Goal: Task Accomplishment & Management: Manage account settings

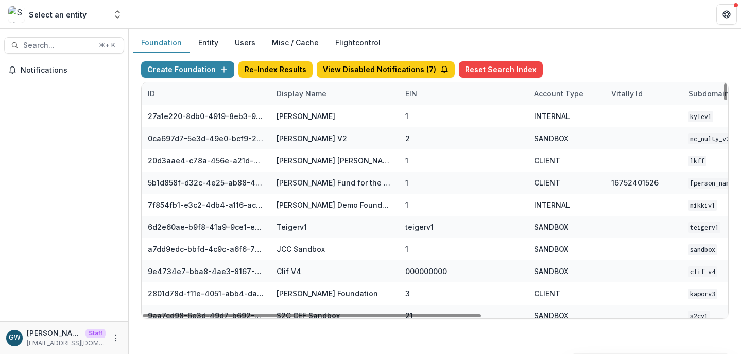
click at [285, 89] on div "Display Name" at bounding box center [301, 93] width 62 height 11
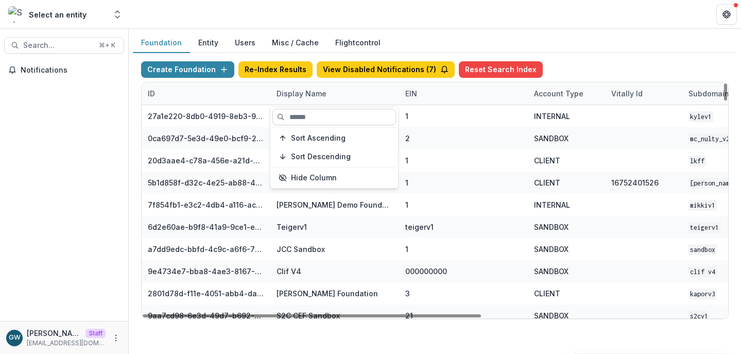
click at [299, 117] on input at bounding box center [335, 117] width 124 height 16
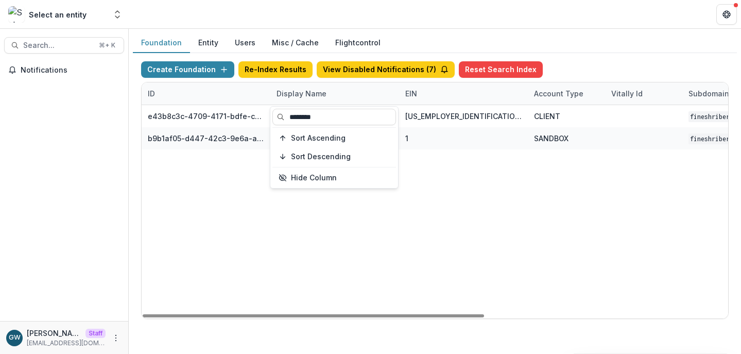
type input "********"
click at [574, 57] on div "Create Foundation Re-Index Results View Disabled Notifications ( 7 ) Reset Sear…" at bounding box center [435, 190] width 604 height 274
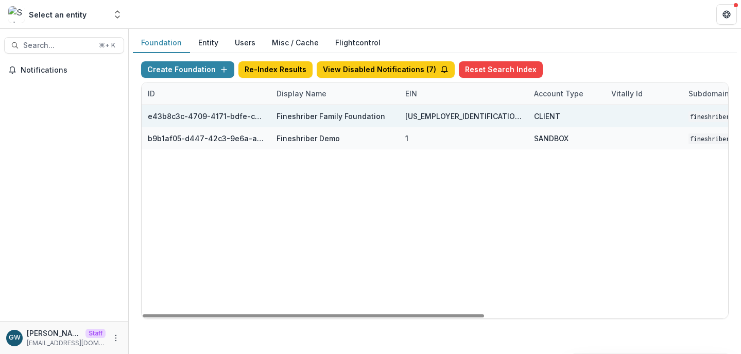
scroll to position [0, 418]
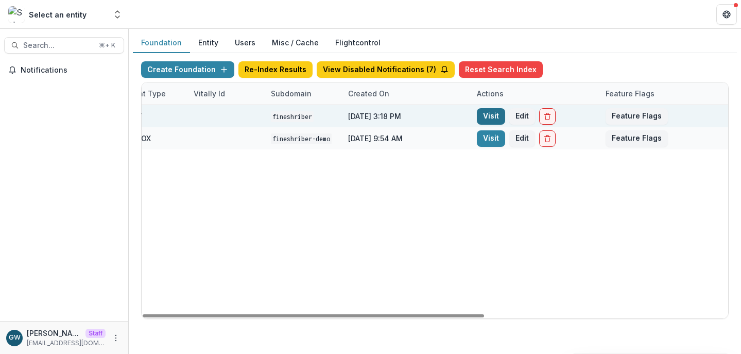
click at [484, 116] on link "Visit" at bounding box center [491, 116] width 28 height 16
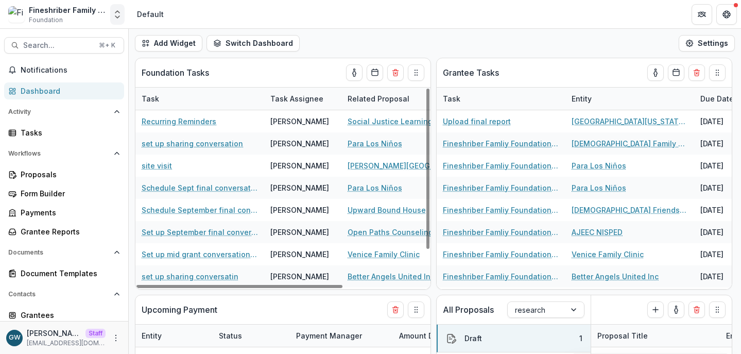
click at [115, 16] on icon "Open entity switcher" at bounding box center [117, 14] width 10 height 10
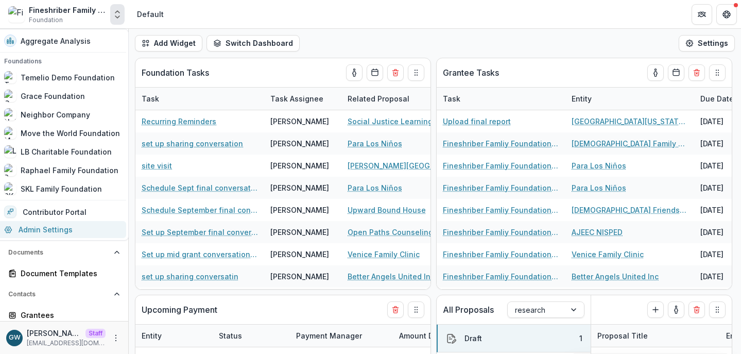
click at [55, 224] on link "Admin Settings" at bounding box center [62, 229] width 128 height 17
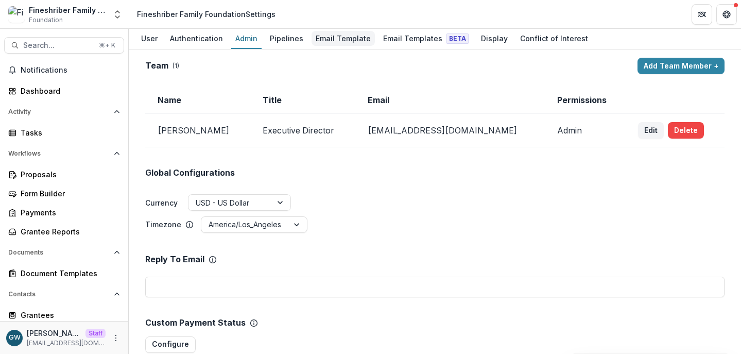
click at [336, 38] on div "Email Template" at bounding box center [343, 38] width 63 height 15
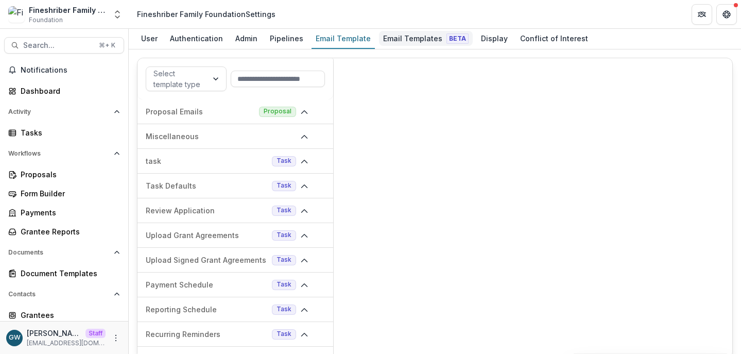
click at [402, 39] on div "Email Templates Beta" at bounding box center [426, 38] width 94 height 15
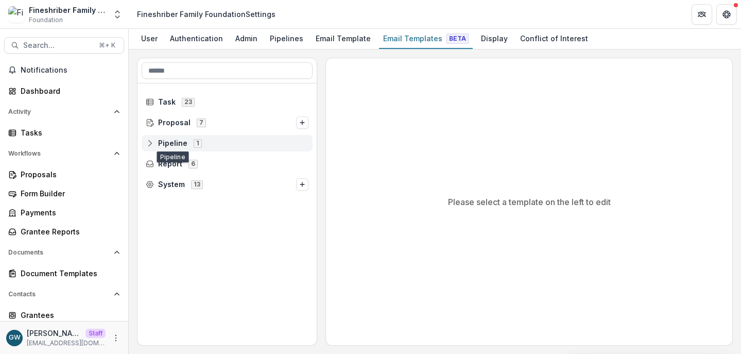
click at [176, 146] on span "Pipeline" at bounding box center [172, 143] width 29 height 9
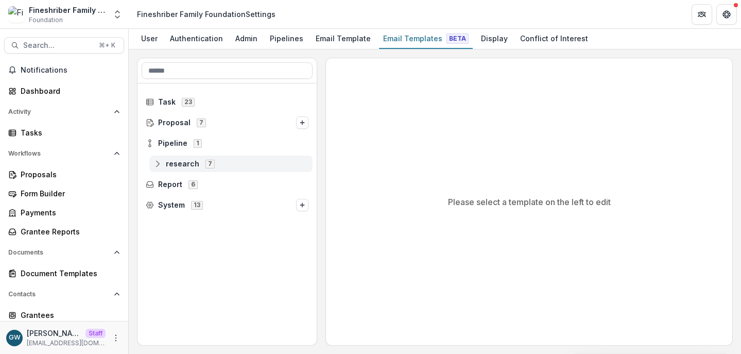
click at [188, 163] on span "research" at bounding box center [182, 164] width 33 height 9
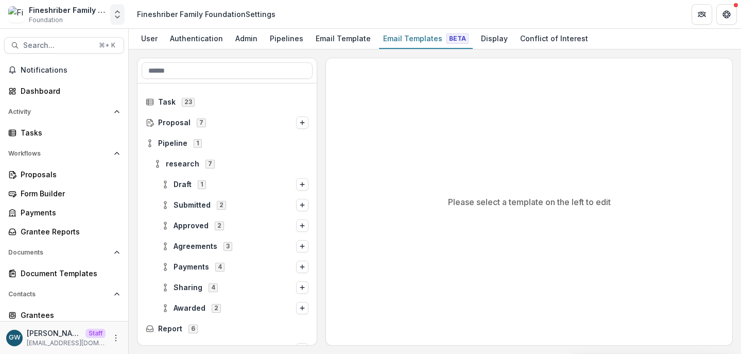
click at [117, 13] on icon "Open entity switcher" at bounding box center [117, 14] width 10 height 10
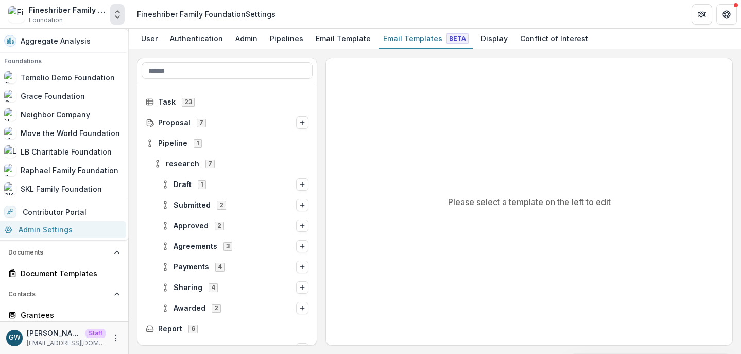
click at [52, 228] on link "Admin Settings" at bounding box center [62, 229] width 128 height 17
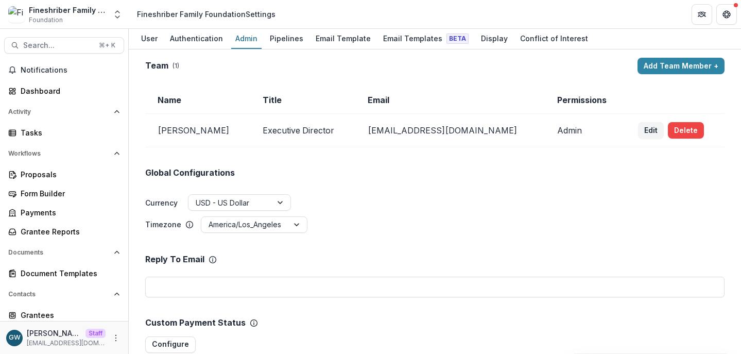
click at [163, 38] on div "User Authentication Admin Pipelines Email Template Email Templates Beta Display…" at bounding box center [435, 39] width 612 height 21
click at [159, 39] on div "User" at bounding box center [149, 38] width 25 height 15
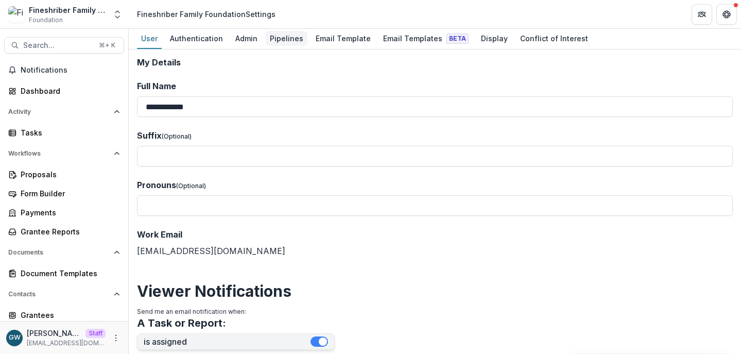
click at [275, 37] on div "Pipelines" at bounding box center [287, 38] width 42 height 15
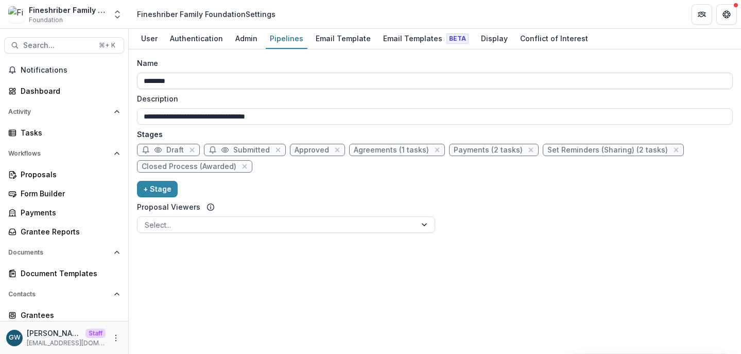
click at [175, 79] on input "********" at bounding box center [435, 81] width 596 height 16
type input "*"
click at [159, 81] on input "********" at bounding box center [435, 81] width 596 height 16
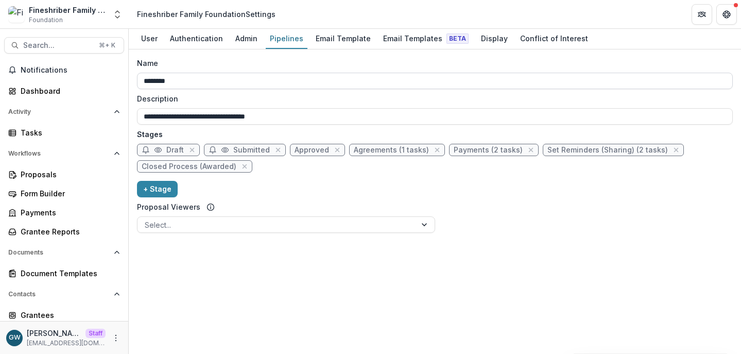
click at [159, 81] on input "********" at bounding box center [435, 81] width 596 height 16
click at [143, 81] on input "********" at bounding box center [435, 81] width 596 height 16
type input "**********"
click at [186, 60] on div "Name" at bounding box center [432, 63] width 590 height 11
click at [186, 73] on input "**********" at bounding box center [435, 81] width 596 height 16
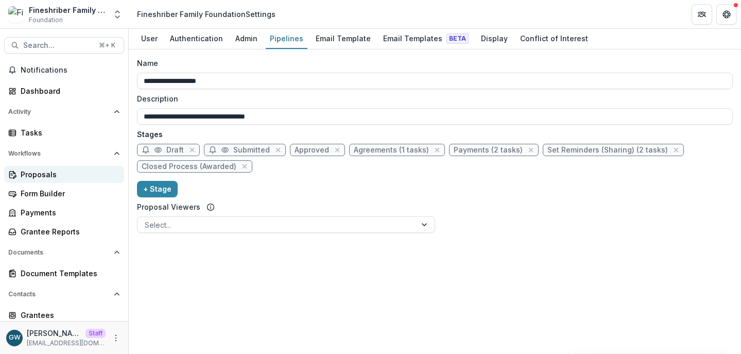
click at [61, 172] on div "Proposals" at bounding box center [68, 174] width 95 height 11
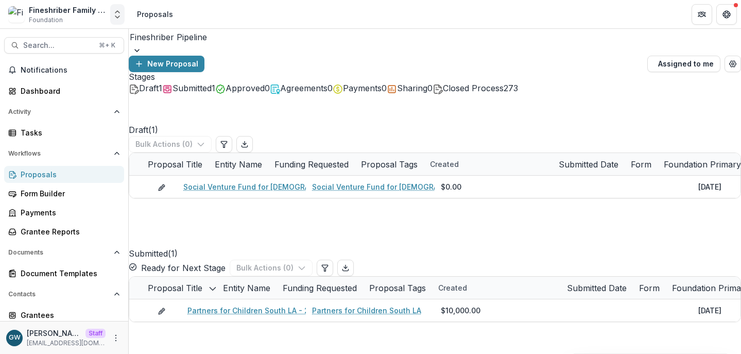
click at [124, 11] on button "Open entity switcher" at bounding box center [117, 14] width 14 height 21
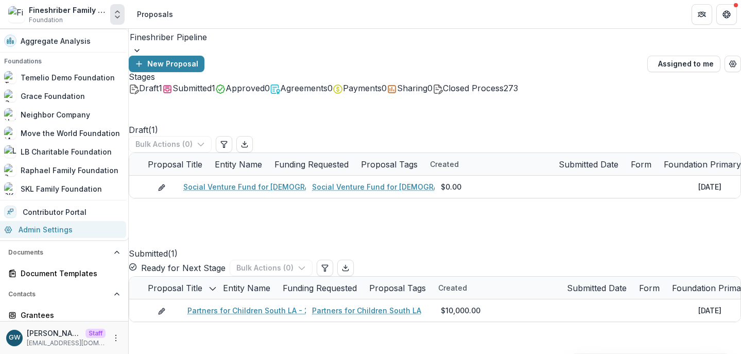
click at [44, 228] on link "Admin Settings" at bounding box center [62, 229] width 128 height 17
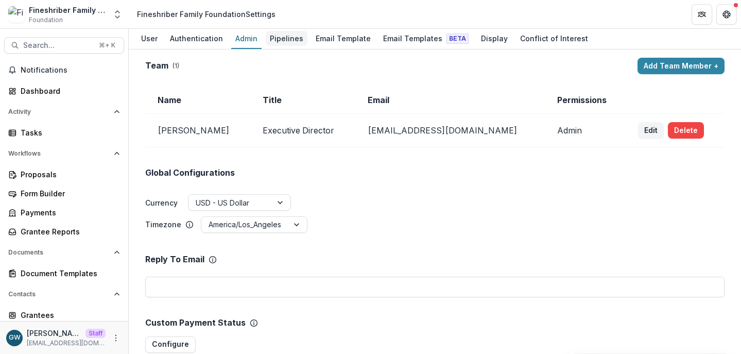
click at [269, 39] on div "Pipelines" at bounding box center [287, 38] width 42 height 15
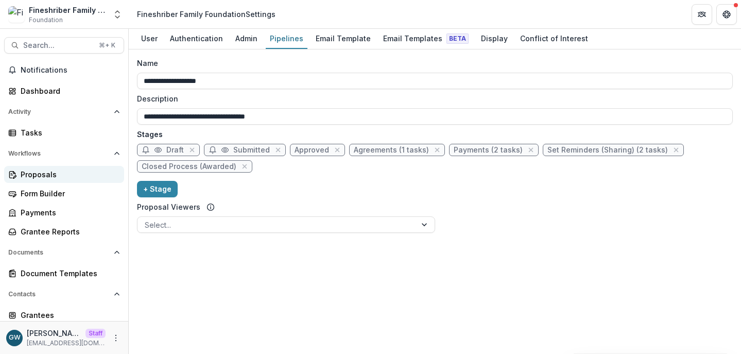
click at [43, 178] on div "Proposals" at bounding box center [68, 174] width 95 height 11
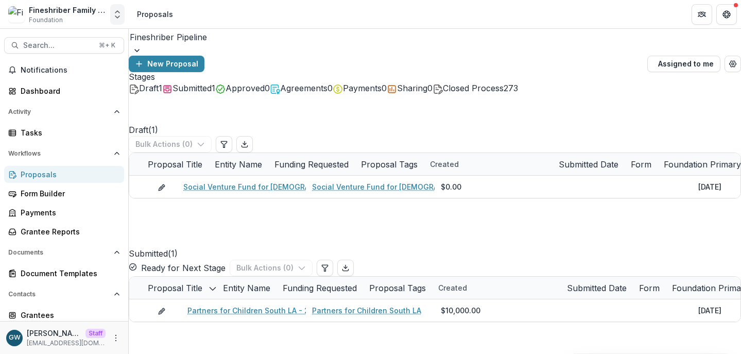
click at [124, 19] on button "Open entity switcher" at bounding box center [117, 14] width 14 height 21
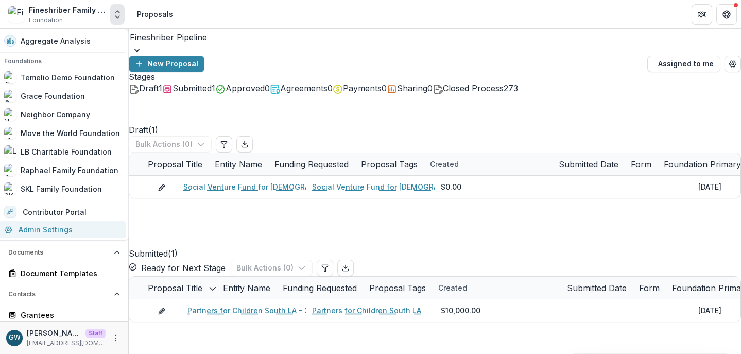
click at [52, 224] on link "Admin Settings" at bounding box center [62, 229] width 128 height 17
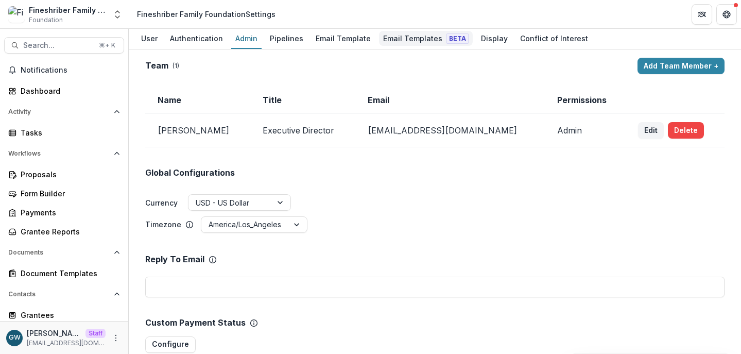
click at [379, 37] on div "Email Templates Beta" at bounding box center [426, 38] width 94 height 15
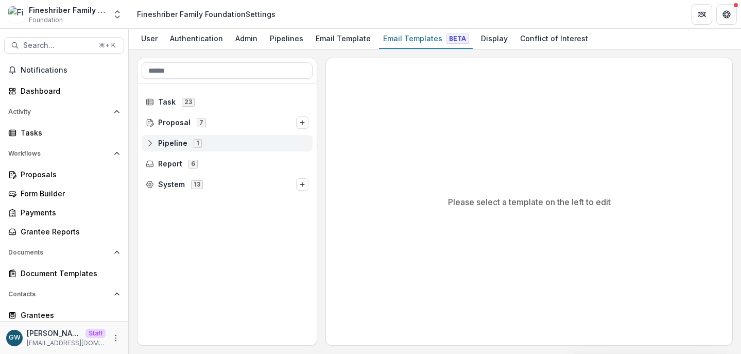
click at [175, 141] on span "Pipeline" at bounding box center [172, 143] width 29 height 9
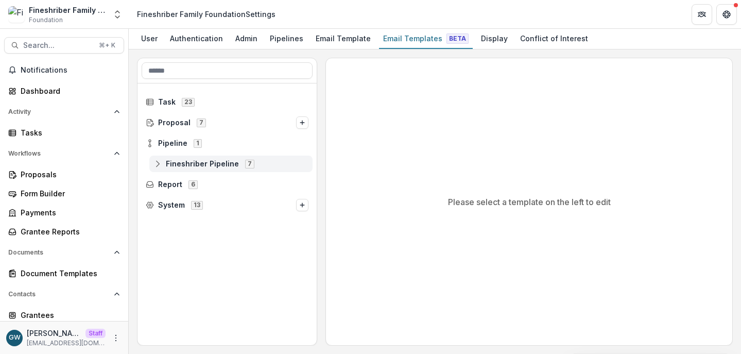
click at [176, 160] on span "Fineshriber Pipeline" at bounding box center [202, 164] width 73 height 9
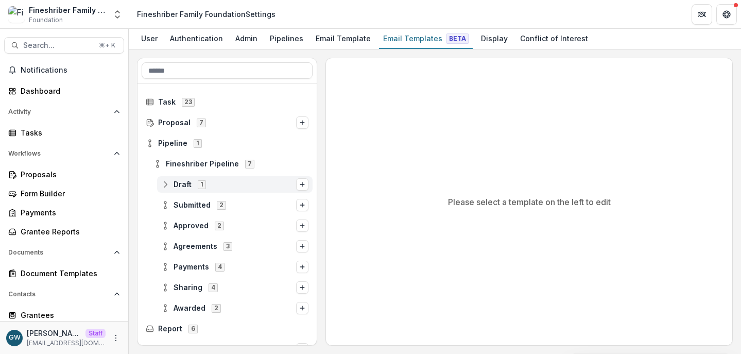
click at [217, 183] on span "Draft 1" at bounding box center [228, 184] width 135 height 9
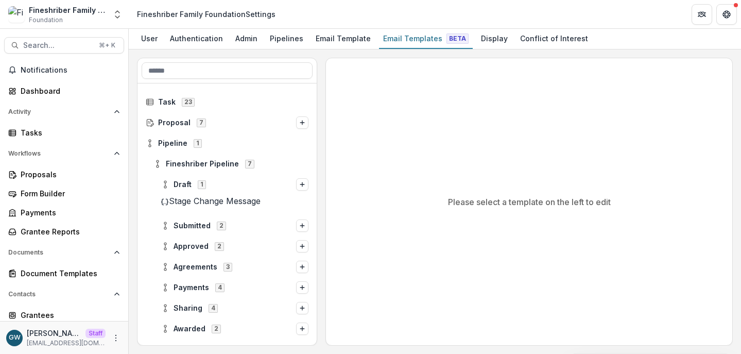
click at [215, 205] on span "Stage Change Message" at bounding box center [215, 201] width 92 height 10
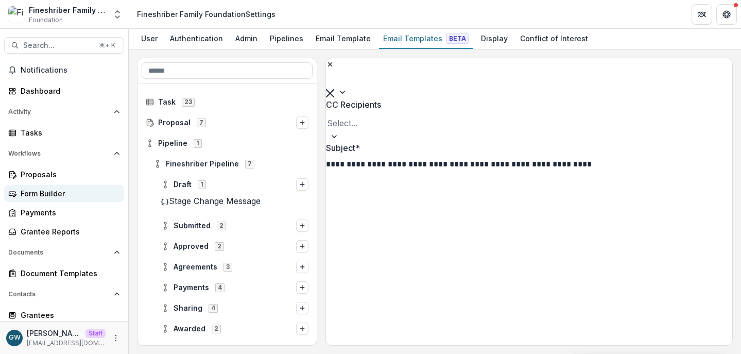
scroll to position [87, 0]
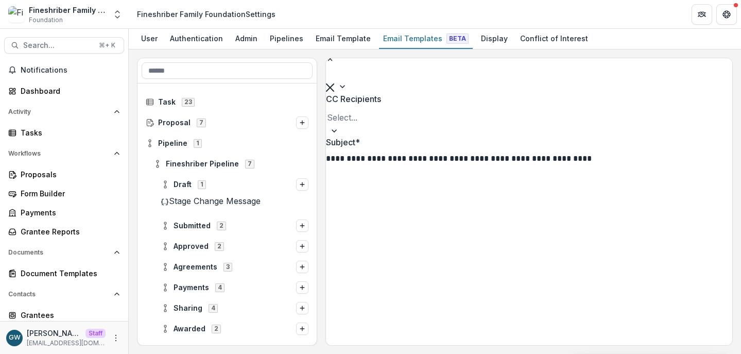
drag, startPoint x: 534, startPoint y: 287, endPoint x: 344, endPoint y: 274, distance: 190.6
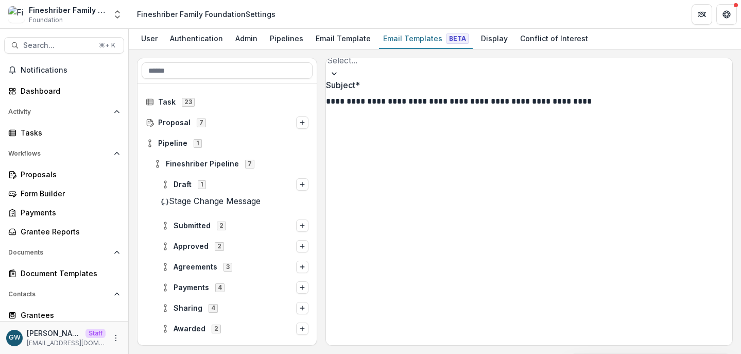
scroll to position [205, 0]
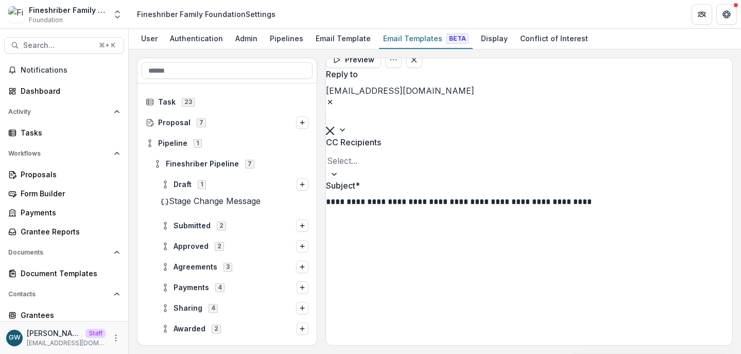
scroll to position [33, 0]
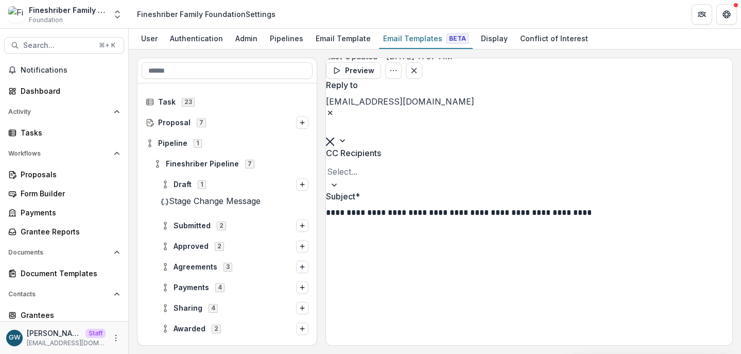
click at [199, 223] on span "Submitted" at bounding box center [192, 226] width 37 height 9
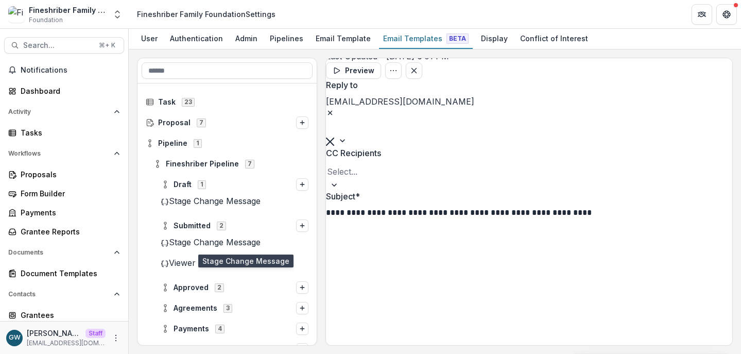
click at [204, 245] on span "Stage Change Message" at bounding box center [215, 242] width 92 height 10
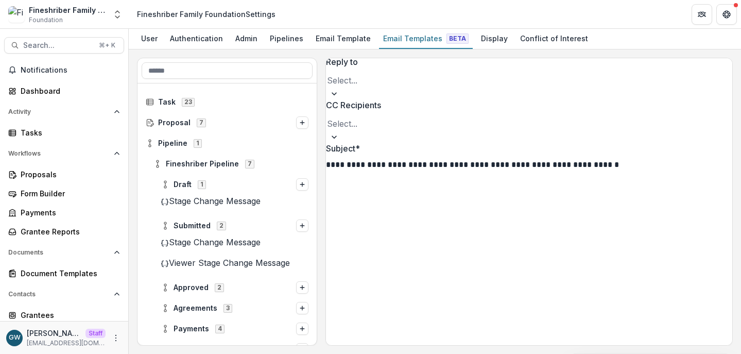
scroll to position [87, 0]
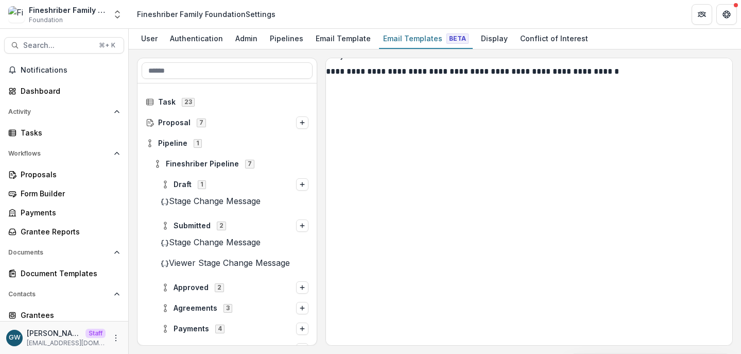
scroll to position [150, 0]
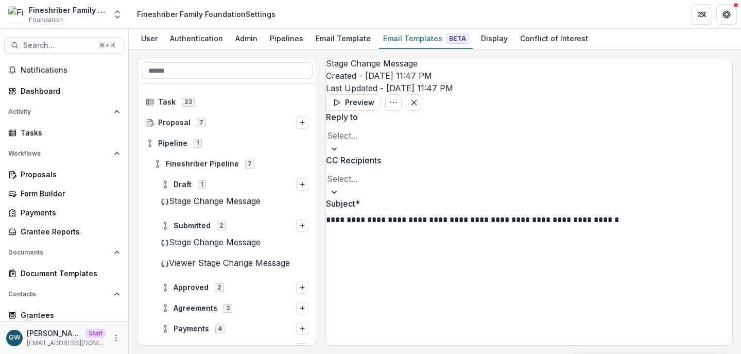
scroll to position [0, 0]
click at [385, 141] on div at bounding box center [529, 136] width 404 height 14
drag, startPoint x: 389, startPoint y: 163, endPoint x: 395, endPoint y: 161, distance: 5.9
click at [389, 353] on div "[EMAIL_ADDRESS][DOMAIN_NAME]" at bounding box center [370, 360] width 741 height 12
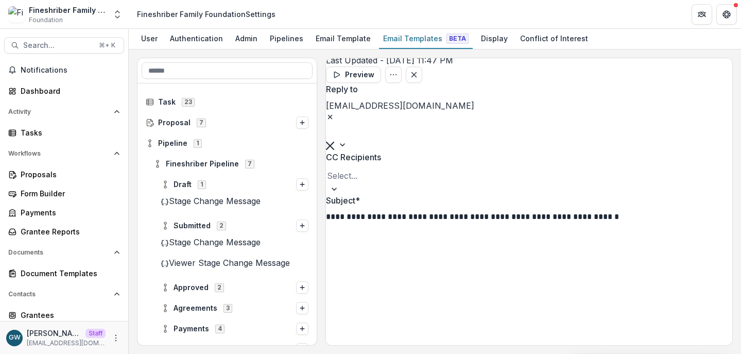
scroll to position [41, 0]
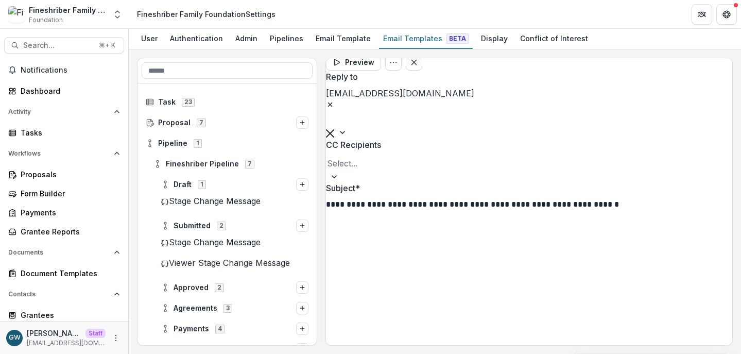
click at [208, 207] on div "Stage Change Message" at bounding box center [239, 201] width 156 height 12
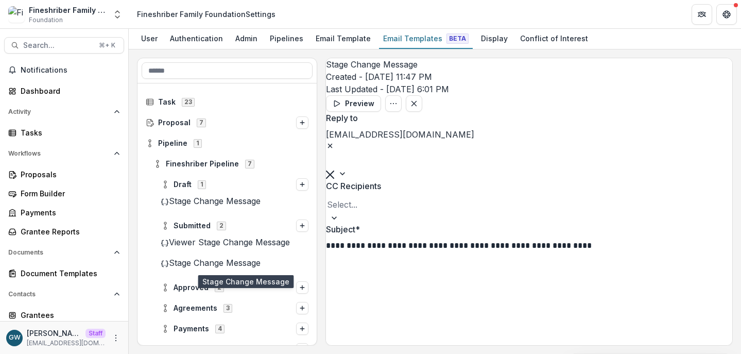
click at [206, 263] on span "Stage Change Message" at bounding box center [215, 263] width 92 height 10
click at [486, 240] on p "**********" at bounding box center [468, 246] width 285 height 12
click at [344, 240] on p "**********" at bounding box center [468, 246] width 285 height 12
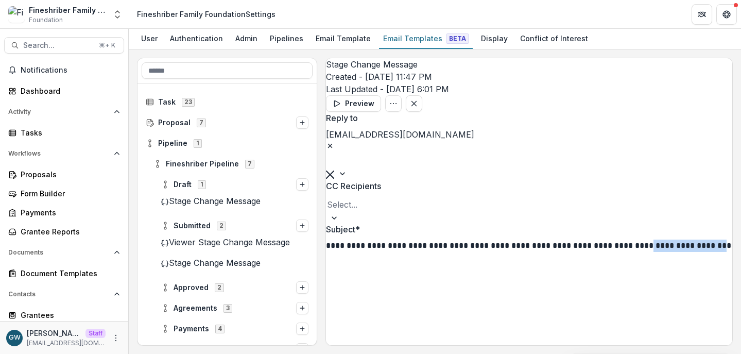
drag, startPoint x: 659, startPoint y: 227, endPoint x: 734, endPoint y: 220, distance: 75.0
click at [734, 220] on div "**********" at bounding box center [435, 201] width 612 height 304
drag, startPoint x: 658, startPoint y: 227, endPoint x: 735, endPoint y: 223, distance: 76.9
click at [735, 223] on div "**********" at bounding box center [435, 201] width 612 height 304
click at [683, 240] on div "**********" at bounding box center [529, 246] width 406 height 12
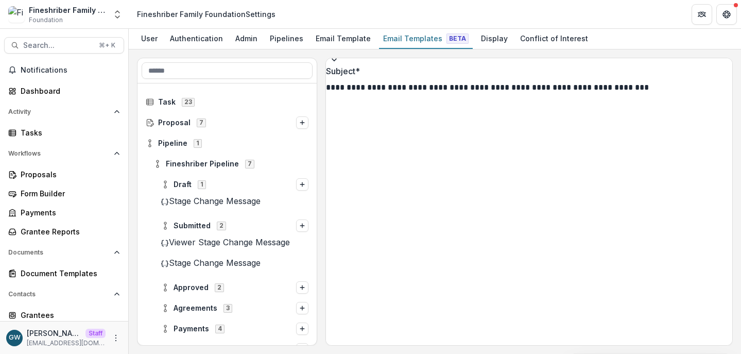
scroll to position [160, 0]
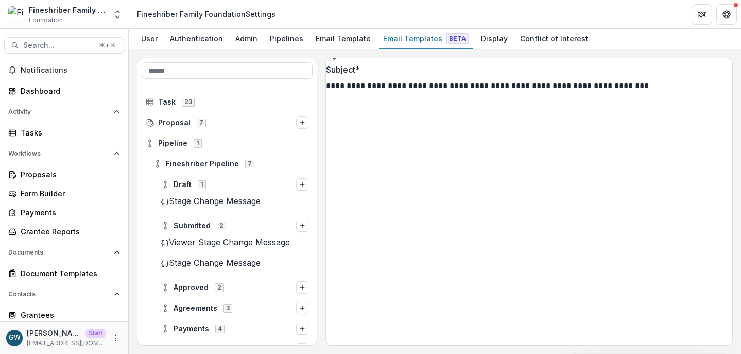
click at [223, 204] on span "Stage Change Message" at bounding box center [215, 201] width 92 height 10
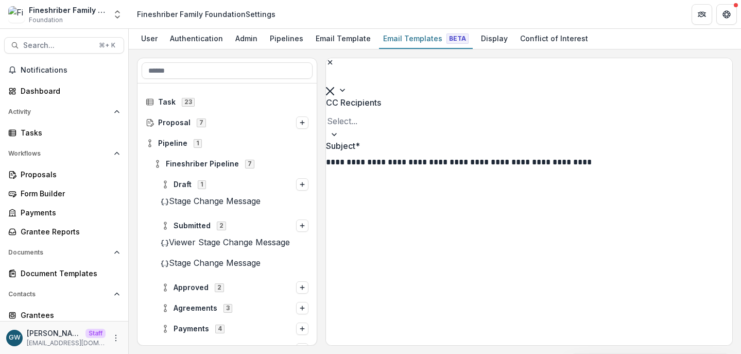
scroll to position [178, 0]
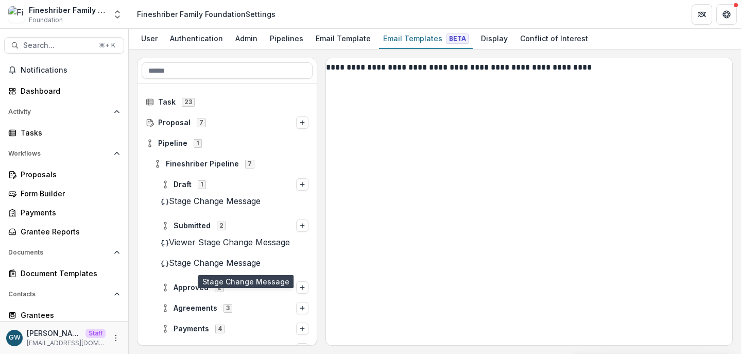
click at [208, 262] on span "Stage Change Message" at bounding box center [215, 263] width 92 height 10
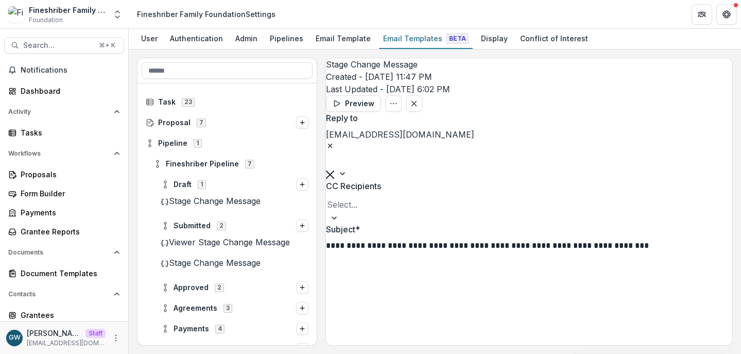
click at [226, 206] on span "Stage Change Message" at bounding box center [215, 201] width 92 height 10
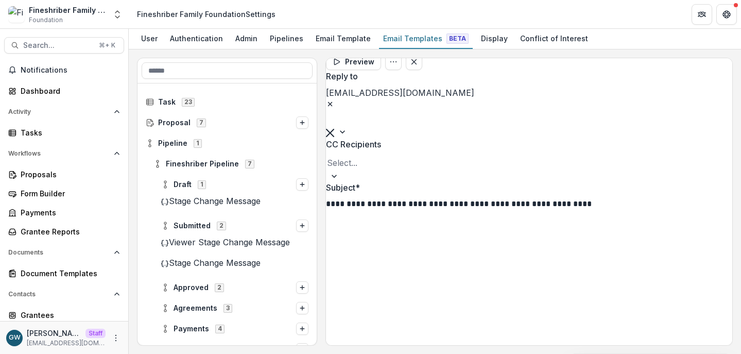
scroll to position [42, 0]
click at [206, 264] on span "Stage Change Message" at bounding box center [215, 263] width 92 height 10
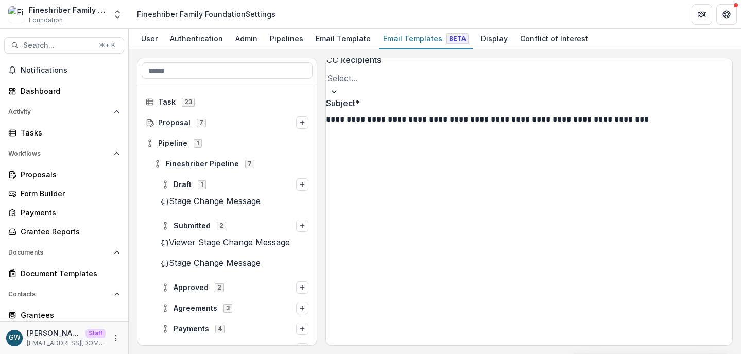
scroll to position [108, 0]
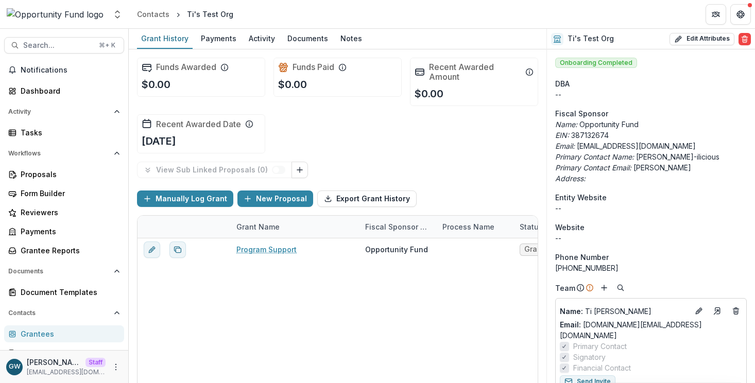
scroll to position [203, 0]
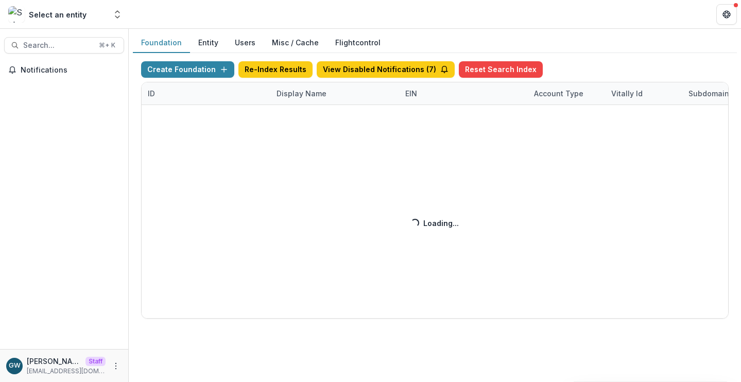
click at [298, 91] on div "Create Foundation Re-Index Results View Disabled Notifications ( 7 ) Reset Sear…" at bounding box center [435, 190] width 588 height 258
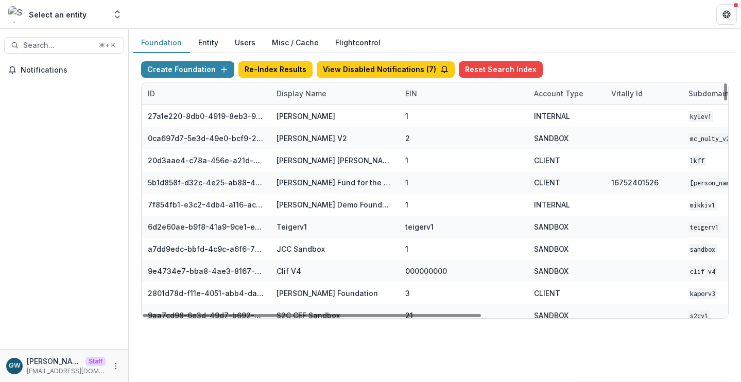
click at [316, 91] on div "Display Name" at bounding box center [301, 93] width 62 height 11
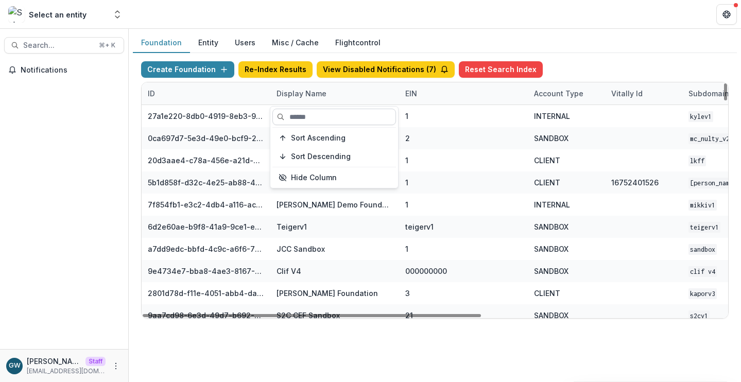
click at [311, 113] on input at bounding box center [335, 117] width 124 height 16
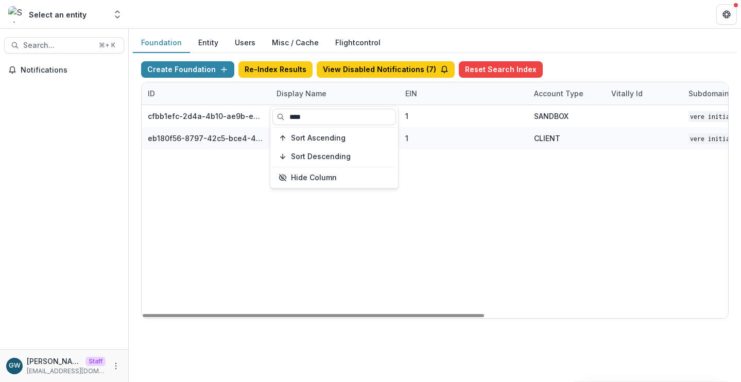
type input "****"
click at [561, 58] on div "Create Foundation Re-Index Results View Disabled Notifications ( 7 ) Reset Sear…" at bounding box center [435, 190] width 604 height 274
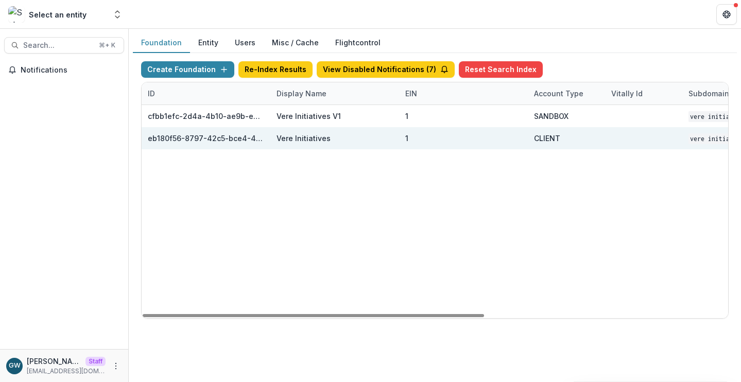
scroll to position [0, 418]
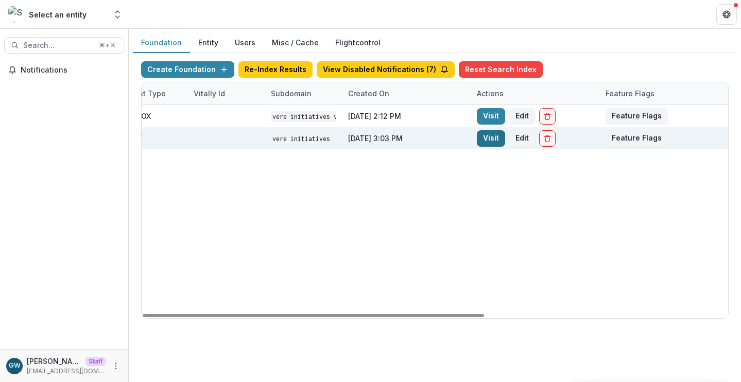
click at [487, 137] on link "Visit" at bounding box center [491, 138] width 28 height 16
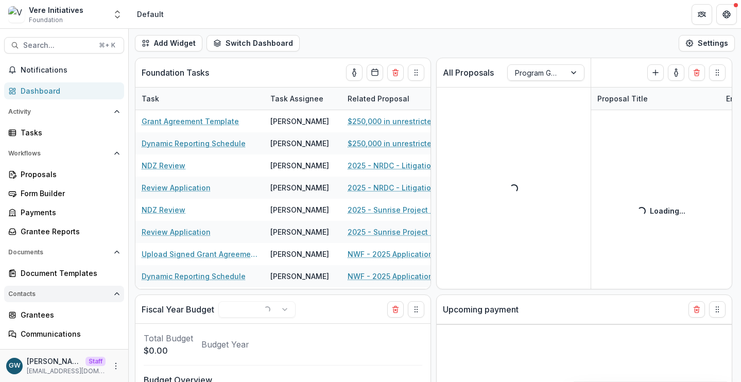
select select "**********"
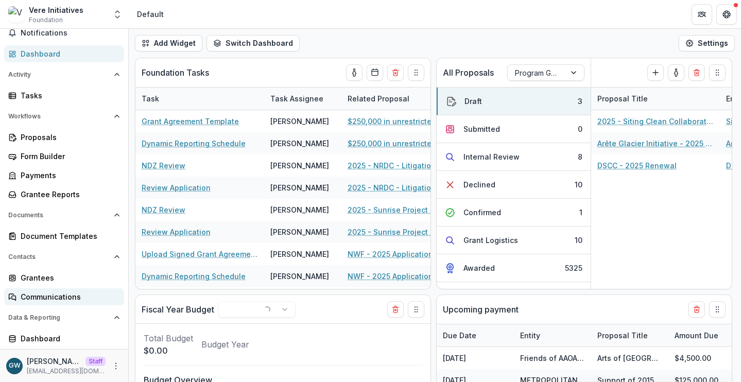
scroll to position [73, 0]
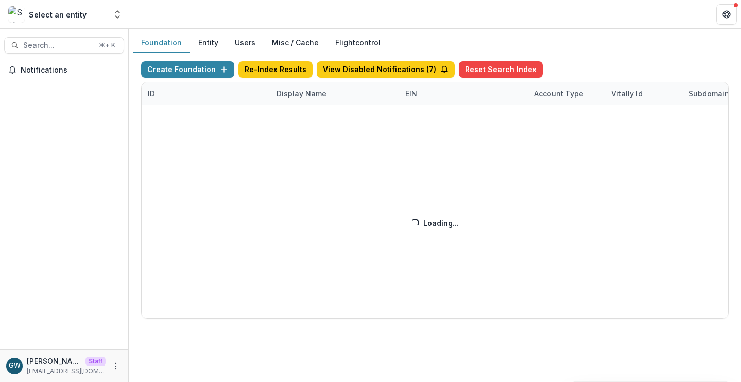
click at [299, 93] on div "Create Foundation Re-Index Results View Disabled Notifications ( 7 ) Reset Sear…" at bounding box center [435, 190] width 588 height 258
click at [303, 94] on div "Create Foundation Re-Index Results View Disabled Notifications ( 7 ) Reset Sear…" at bounding box center [435, 190] width 588 height 258
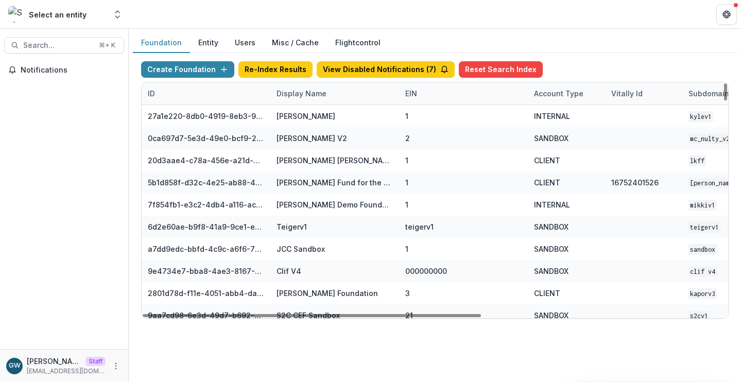
click at [310, 94] on div "Display Name" at bounding box center [301, 93] width 62 height 11
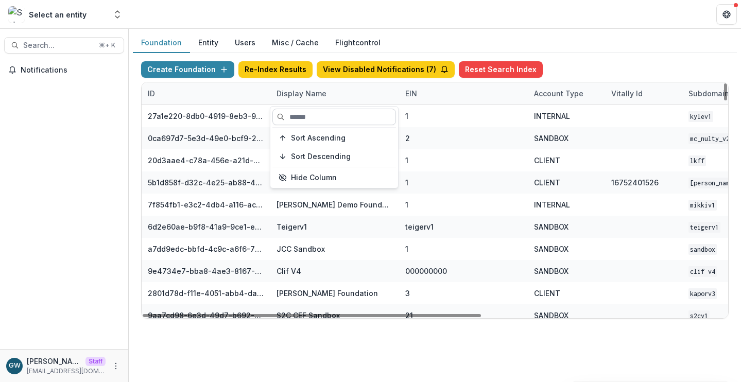
click at [311, 118] on input at bounding box center [335, 117] width 124 height 16
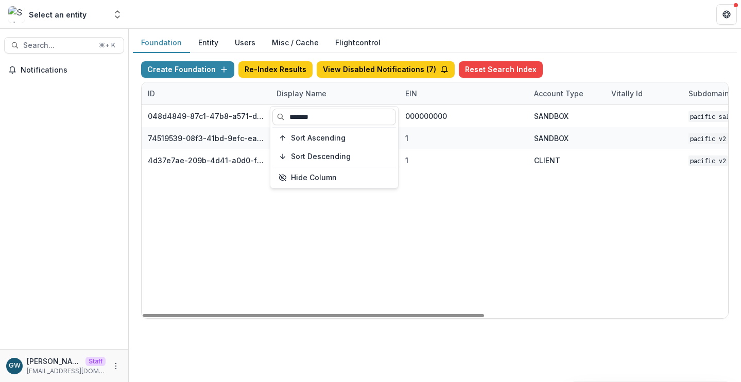
type input "*******"
drag, startPoint x: 612, startPoint y: 53, endPoint x: 594, endPoint y: 70, distance: 24.8
click at [612, 53] on div "Create Foundation Re-Index Results View Disabled Notifications ( 7 ) Reset Sear…" at bounding box center [435, 190] width 604 height 274
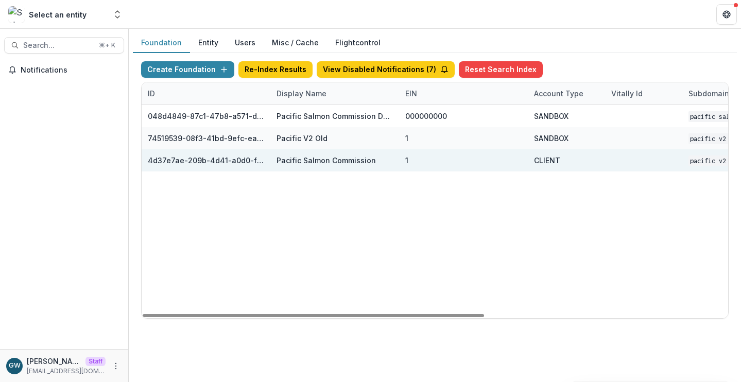
scroll to position [0, 418]
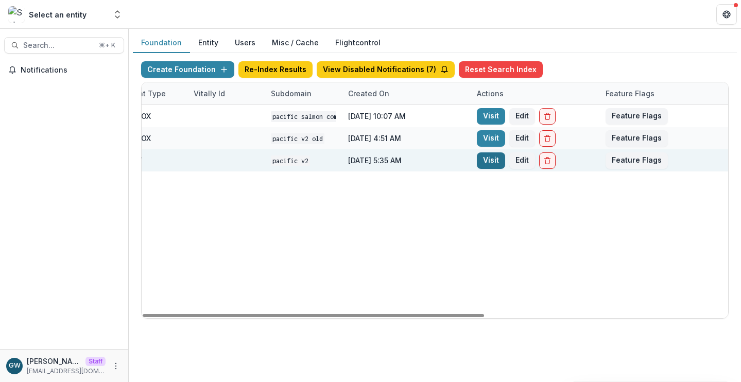
click at [496, 160] on link "Visit" at bounding box center [491, 160] width 28 height 16
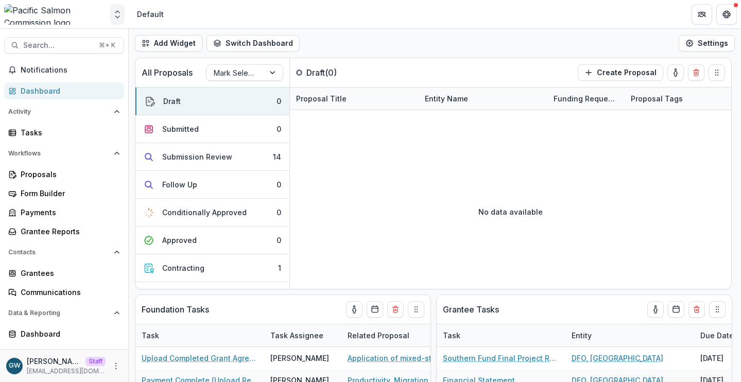
click at [122, 16] on icon "Open entity switcher" at bounding box center [117, 14] width 10 height 10
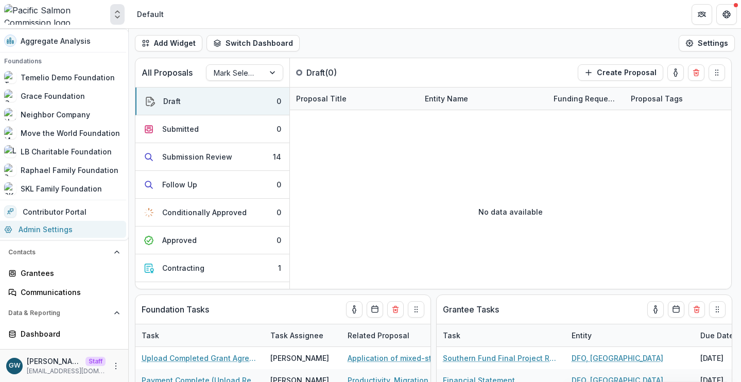
click at [67, 229] on link "Admin Settings" at bounding box center [62, 229] width 128 height 17
